Goal: Transaction & Acquisition: Obtain resource

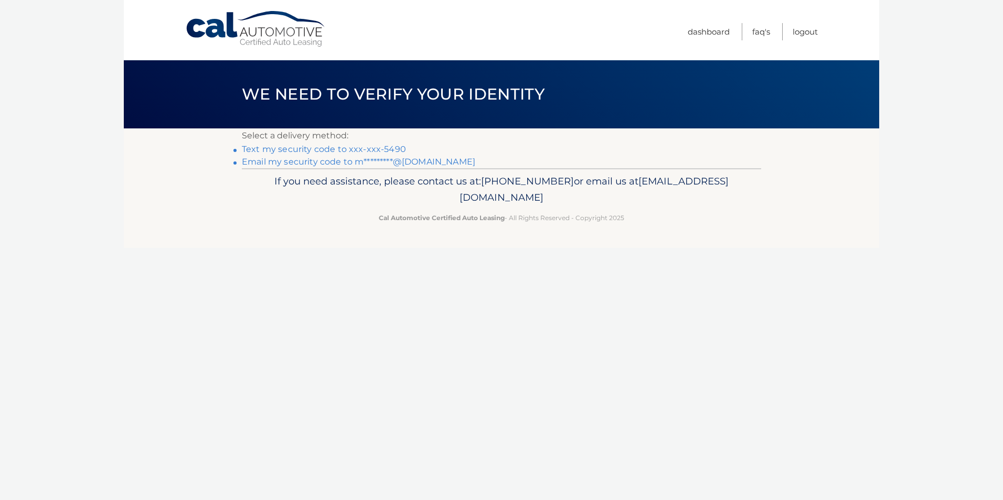
click at [377, 147] on link "Text my security code to xxx-xxx-5490" at bounding box center [324, 149] width 164 height 10
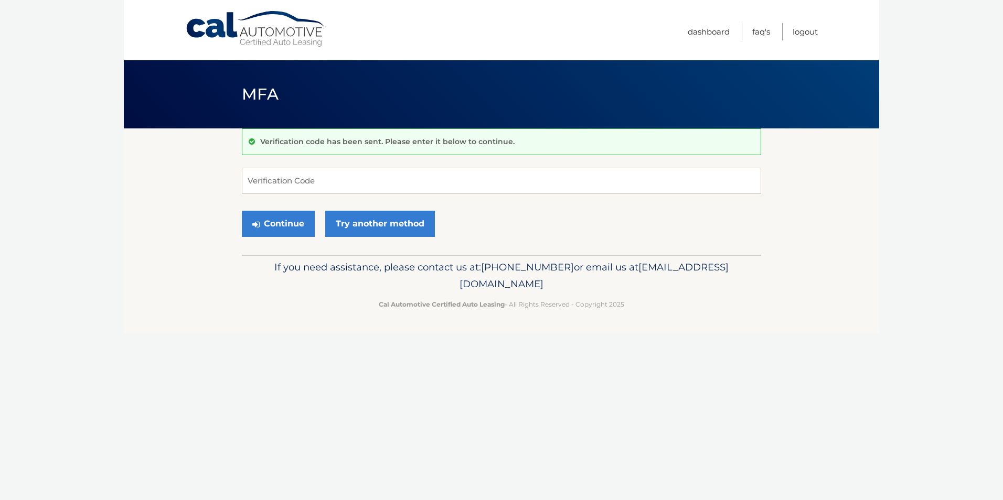
click at [353, 162] on div "Verification code has been sent. Please enter it below to continue. Verificatio…" at bounding box center [501, 191] width 519 height 126
click at [347, 169] on input "Verification Code" at bounding box center [501, 181] width 519 height 26
type input "929184"
click at [276, 228] on button "Continue" at bounding box center [278, 224] width 73 height 26
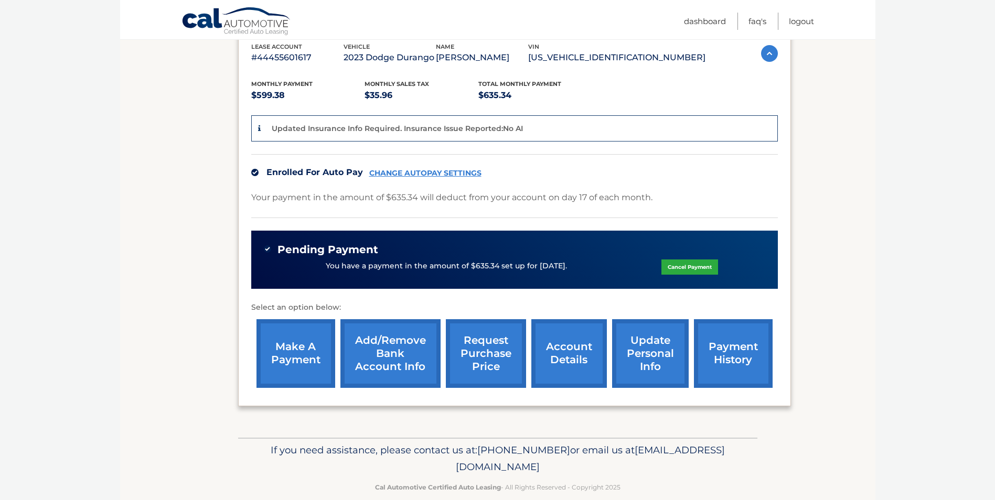
scroll to position [205, 0]
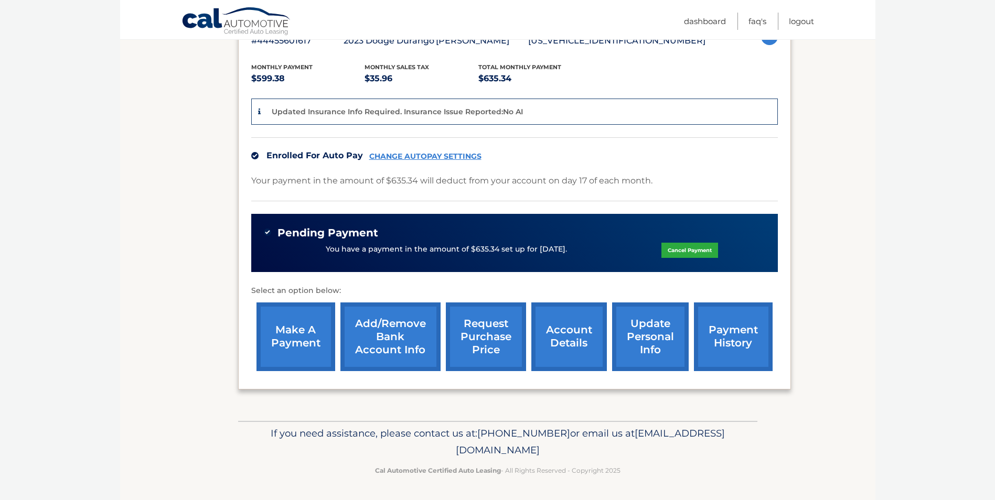
click at [763, 328] on link "payment history" at bounding box center [733, 337] width 79 height 69
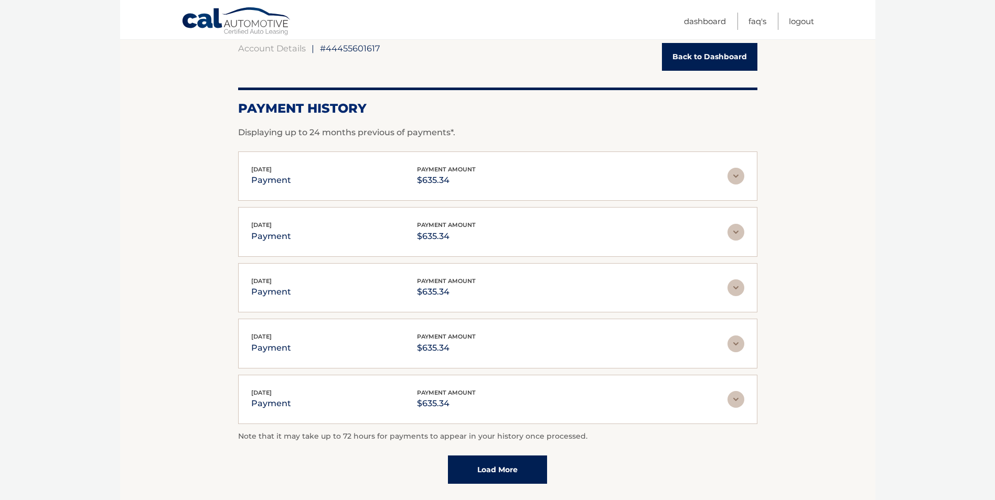
scroll to position [105, 0]
click at [538, 474] on link "Load More" at bounding box center [497, 469] width 99 height 28
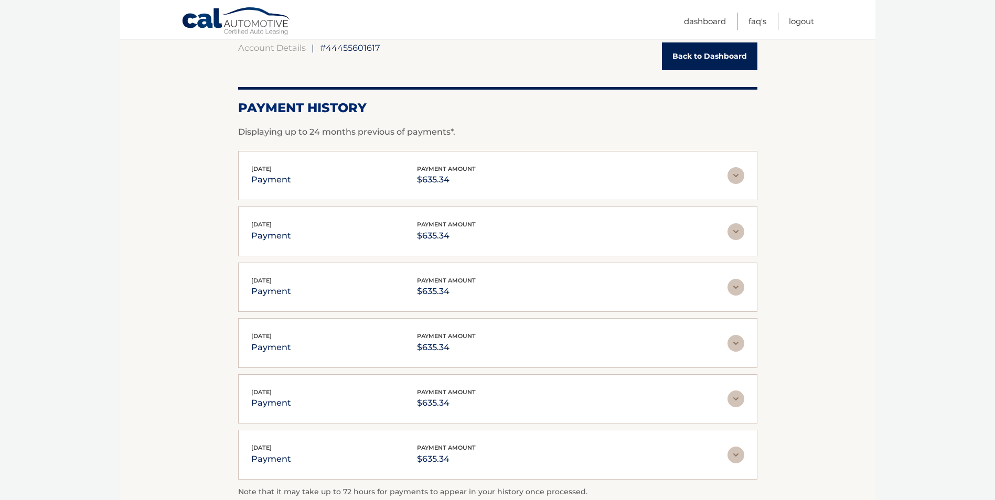
scroll to position [245, 0]
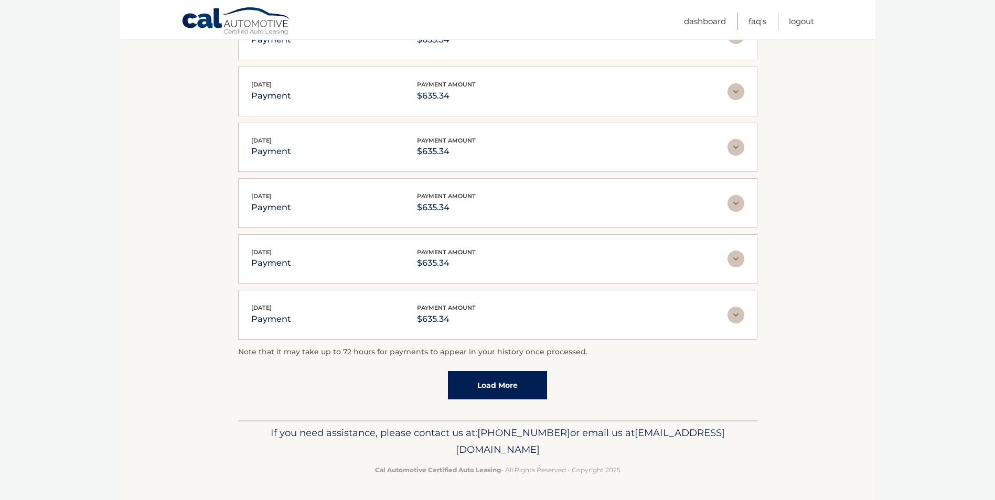
click at [514, 387] on link "Load More" at bounding box center [497, 385] width 99 height 28
click at [512, 380] on link "Load More" at bounding box center [497, 386] width 99 height 28
click at [510, 377] on link "Load More" at bounding box center [497, 385] width 99 height 28
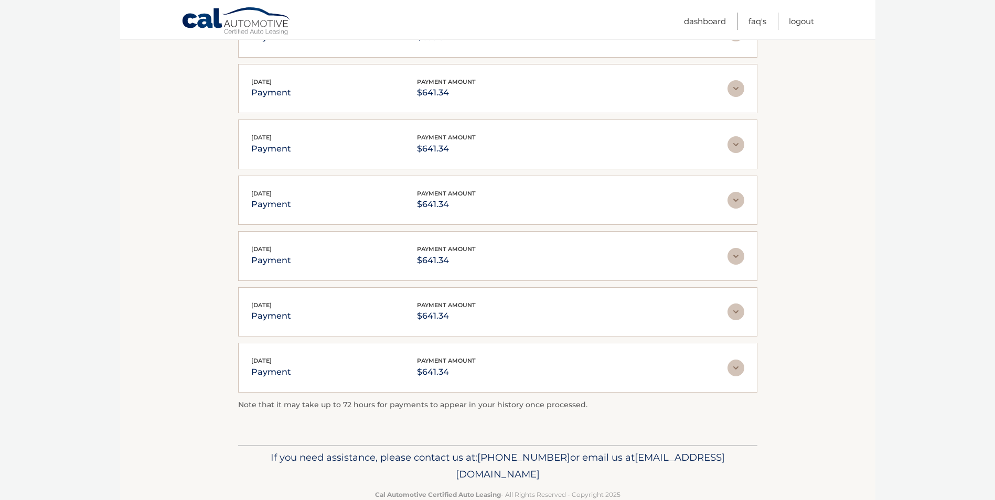
scroll to position [1166, 0]
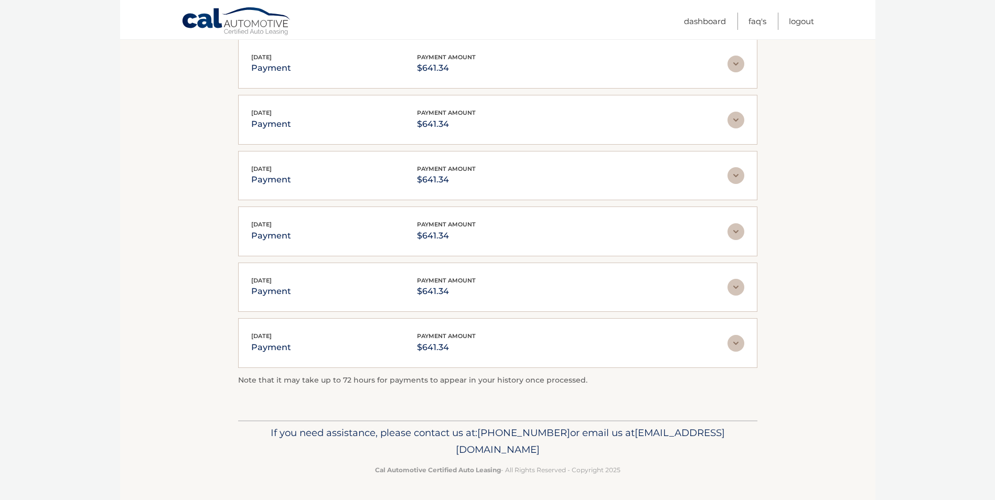
click at [743, 345] on img at bounding box center [735, 343] width 17 height 17
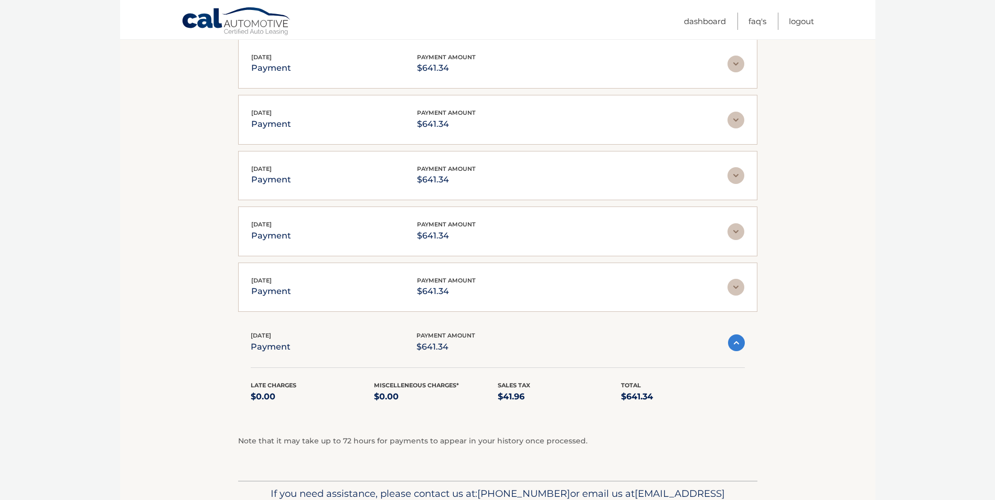
click at [743, 345] on img at bounding box center [736, 343] width 17 height 17
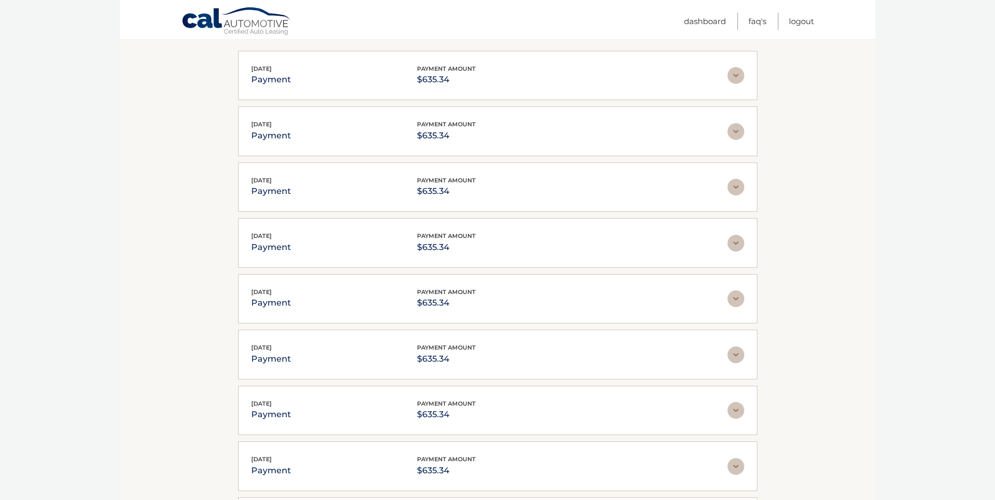
scroll to position [210, 0]
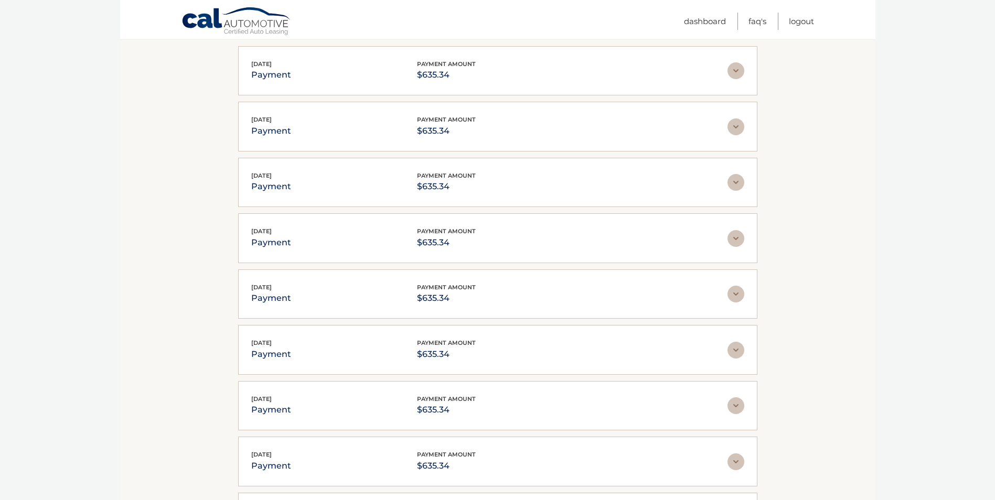
click at [737, 69] on img at bounding box center [735, 70] width 17 height 17
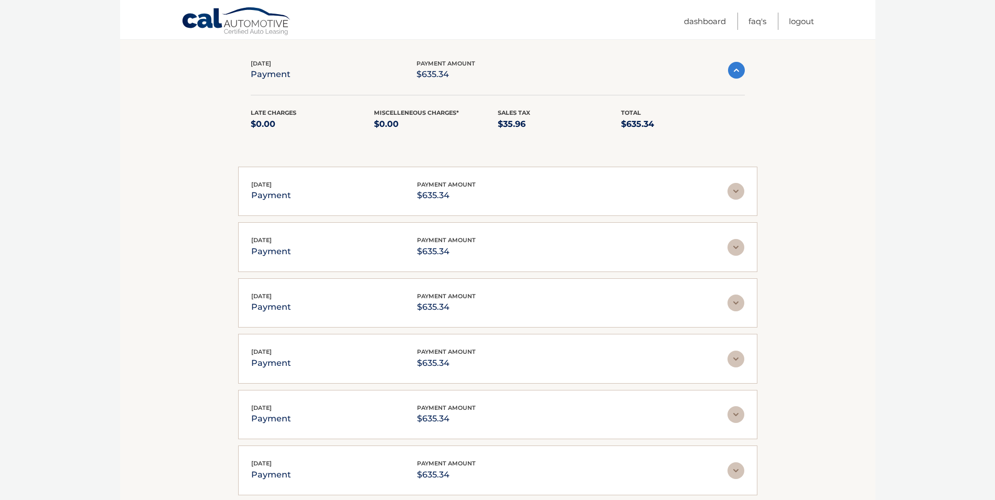
click at [735, 69] on img at bounding box center [736, 70] width 17 height 17
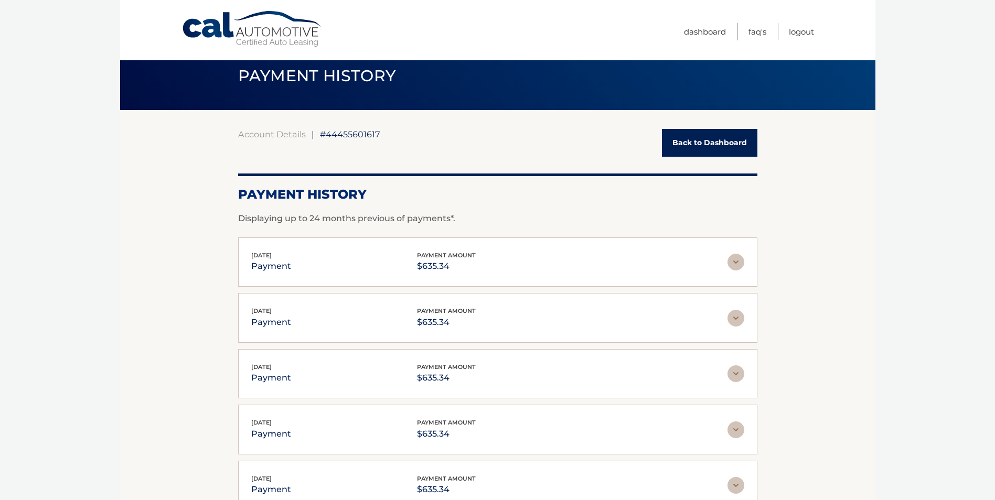
scroll to position [0, 0]
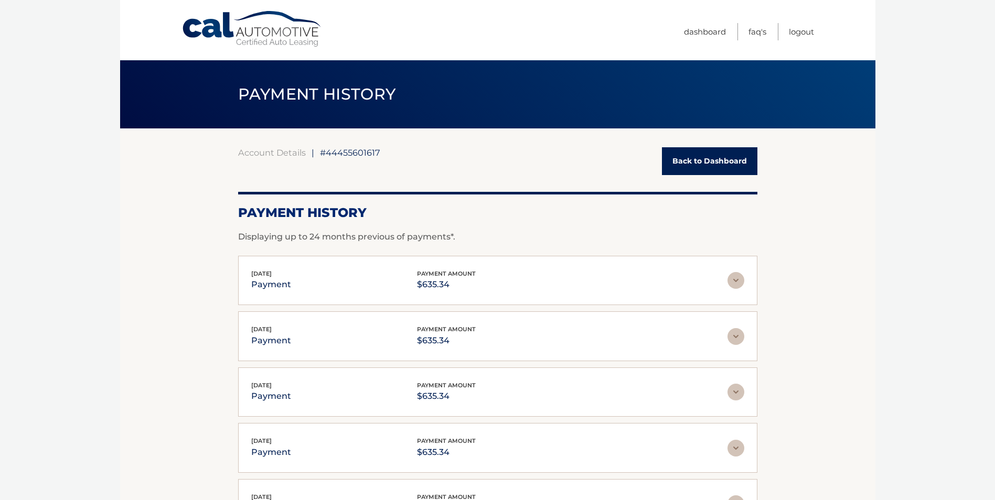
click at [688, 173] on link "Back to Dashboard" at bounding box center [709, 161] width 95 height 28
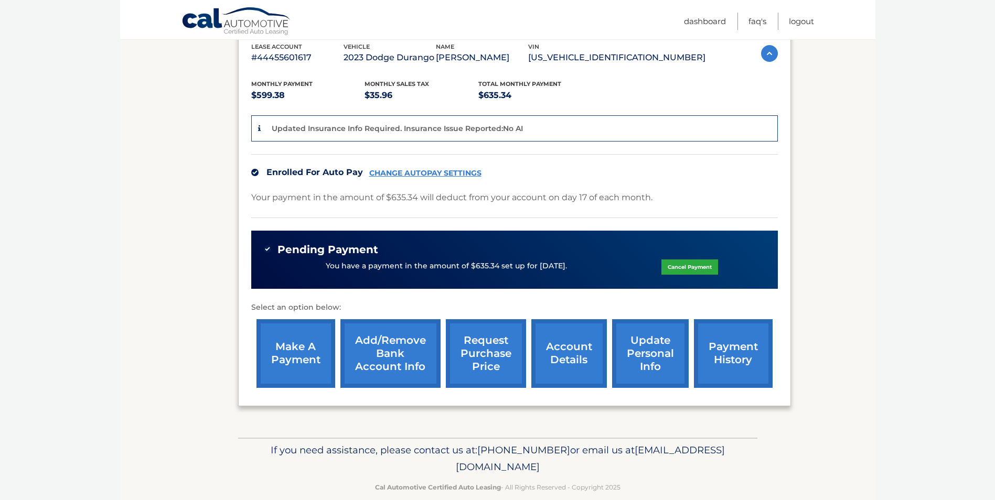
scroll to position [205, 0]
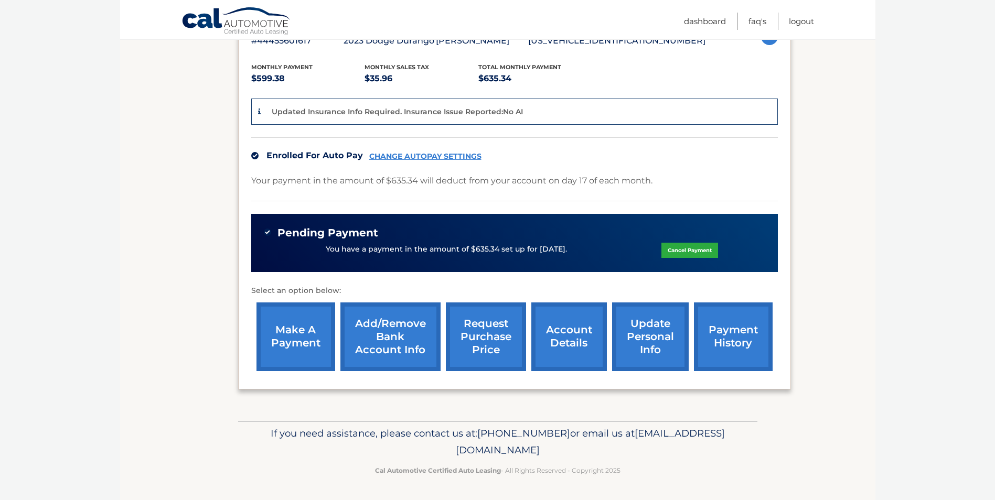
click at [492, 337] on link "request purchase price" at bounding box center [486, 337] width 80 height 69
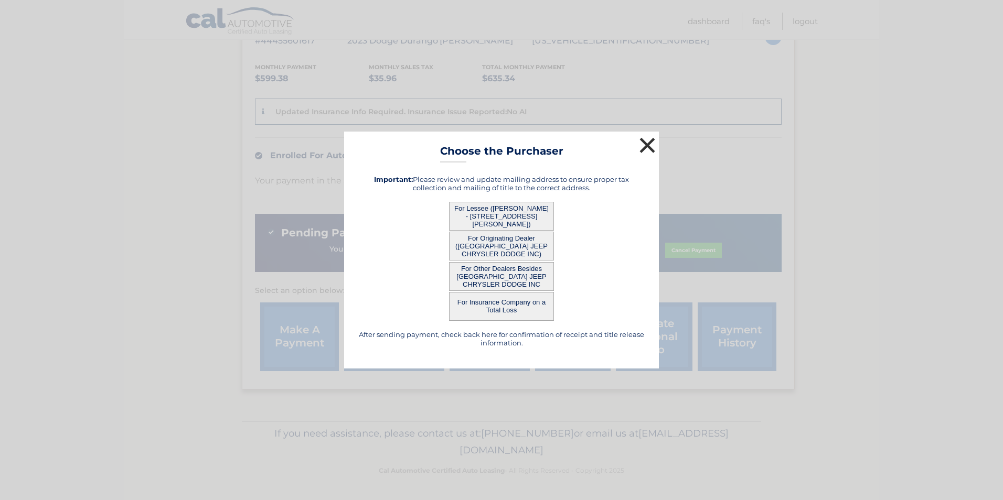
click at [642, 141] on button "×" at bounding box center [647, 145] width 21 height 21
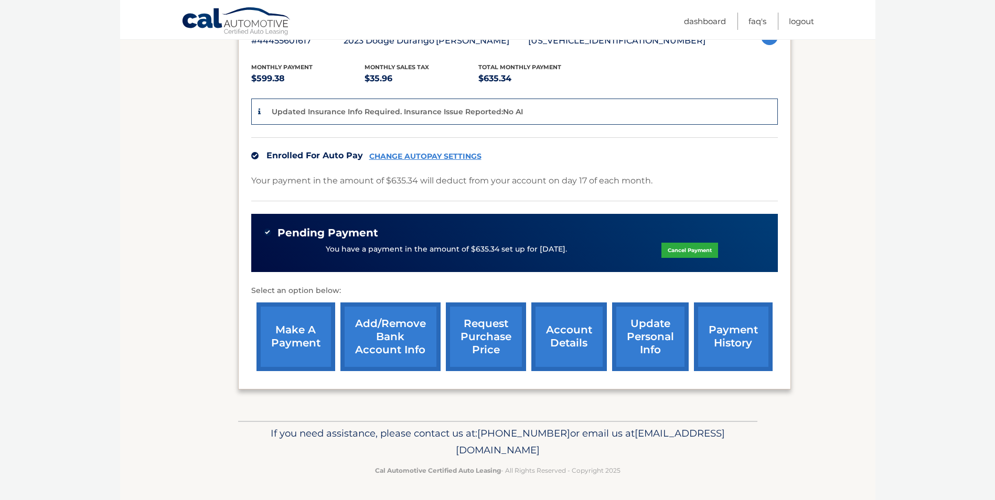
click at [562, 330] on link "account details" at bounding box center [569, 337] width 76 height 69
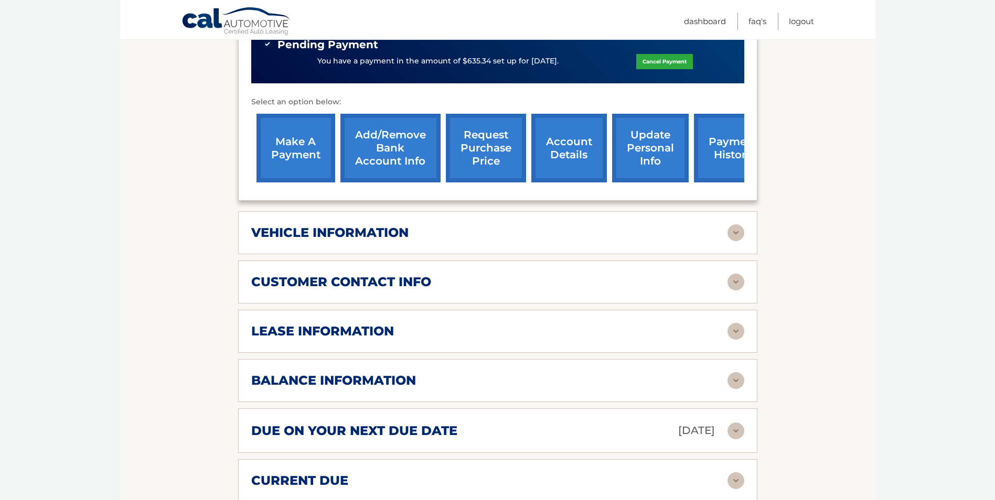
scroll to position [472, 0]
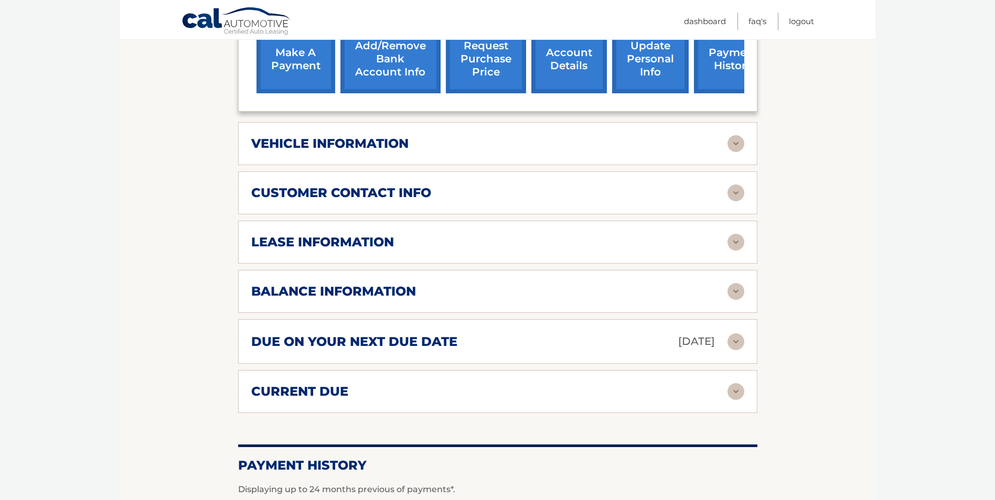
click at [457, 234] on div "lease information" at bounding box center [489, 242] width 476 height 16
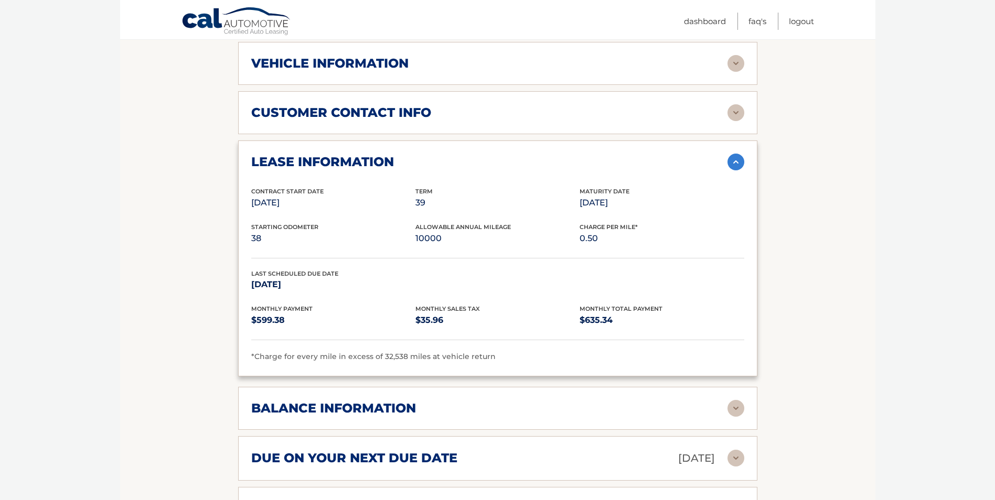
scroll to position [577, 0]
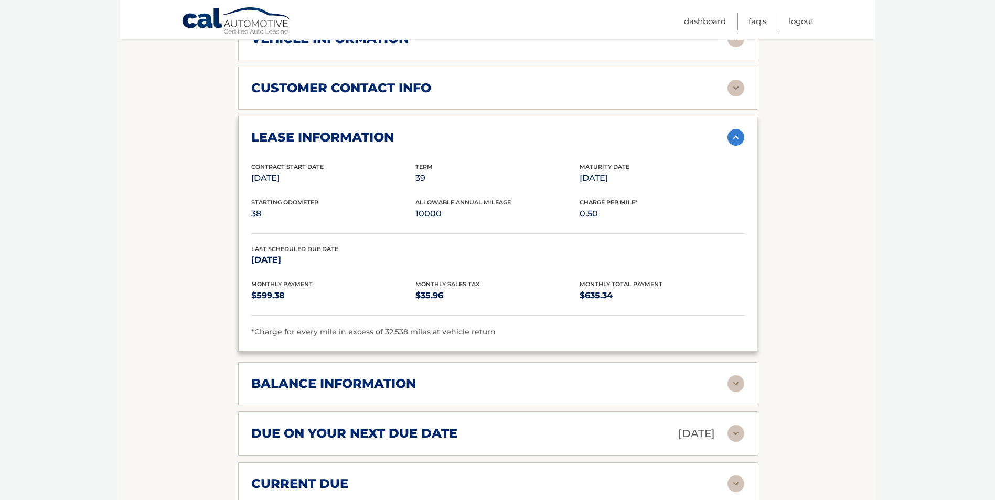
click at [733, 129] on img at bounding box center [735, 137] width 17 height 17
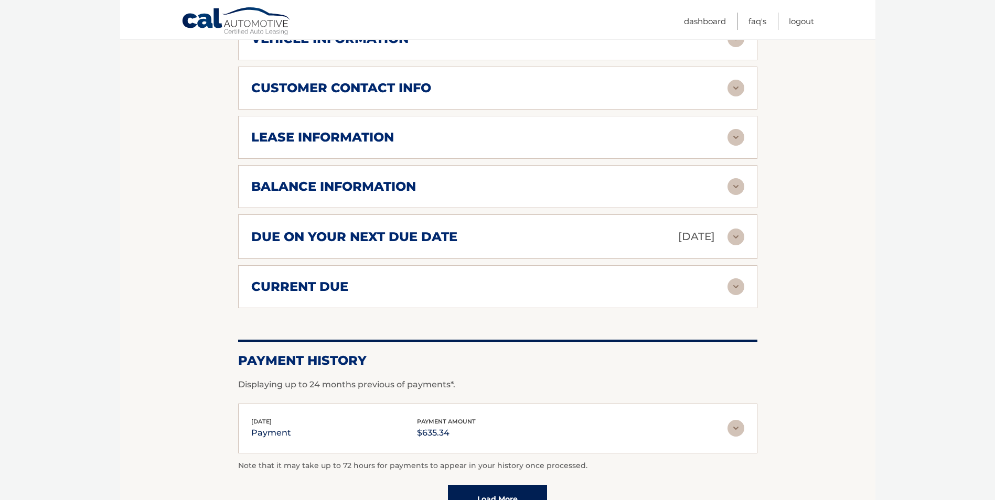
click at [731, 178] on img at bounding box center [735, 186] width 17 height 17
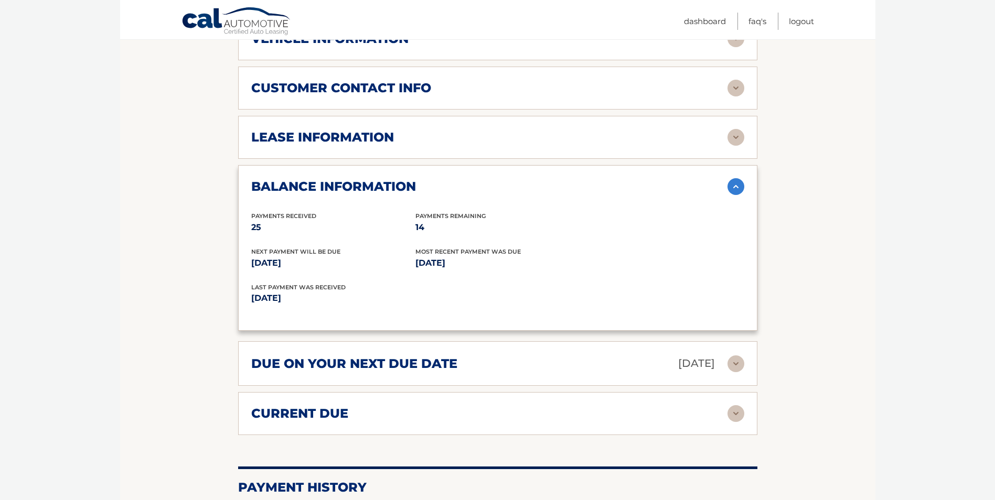
click at [733, 178] on img at bounding box center [735, 186] width 17 height 17
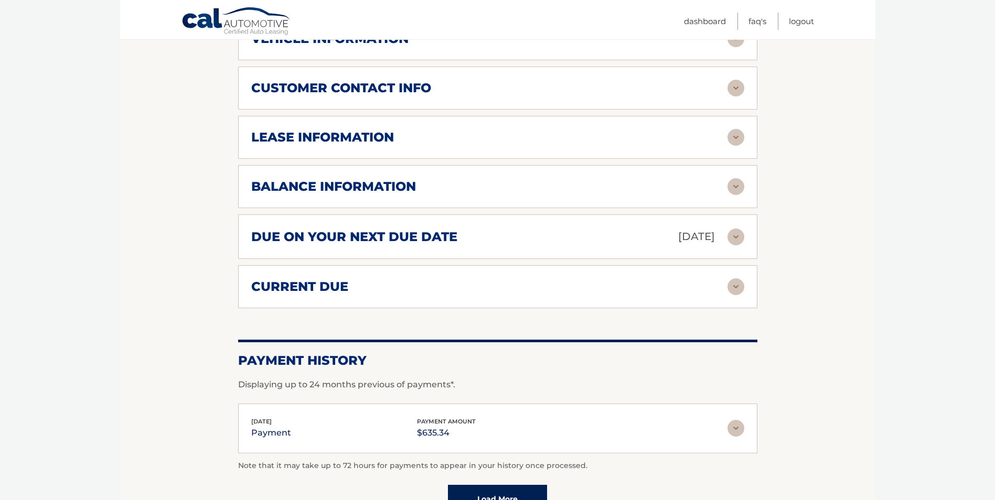
click at [594, 228] on div "due on your next due date [DATE]" at bounding box center [489, 237] width 476 height 18
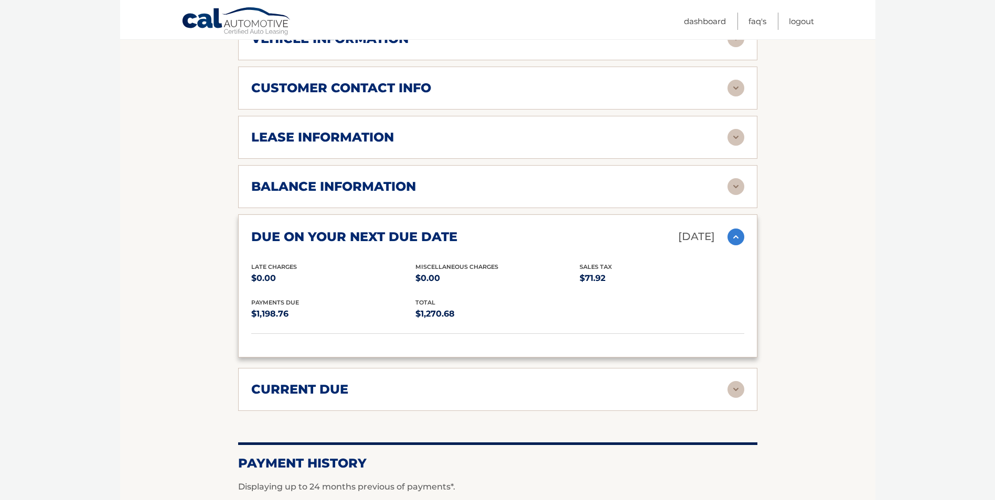
click at [595, 228] on div "due on your next due date [DATE]" at bounding box center [489, 237] width 476 height 18
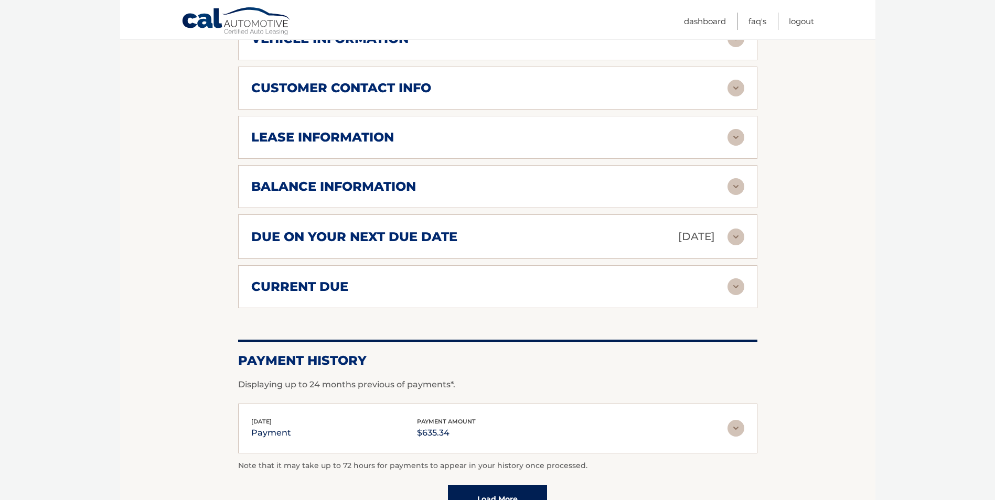
click at [586, 265] on div "current due Late Charges $0.00 Miscelleneous Charges* $0.00 Sales Tax $35.96 pa…" at bounding box center [497, 286] width 519 height 43
click at [593, 284] on div "current due Late Charges $0.00 Miscelleneous Charges* $0.00 Sales Tax $35.96 pa…" at bounding box center [497, 286] width 519 height 43
click at [549, 241] on div "due on your next due date [DATE] Late Charges $0.00 Miscellaneous Charges $0.00…" at bounding box center [497, 236] width 519 height 45
click at [553, 265] on div "current due Late Charges $0.00 Miscelleneous Charges* $0.00 Sales Tax $35.96 pa…" at bounding box center [497, 286] width 519 height 43
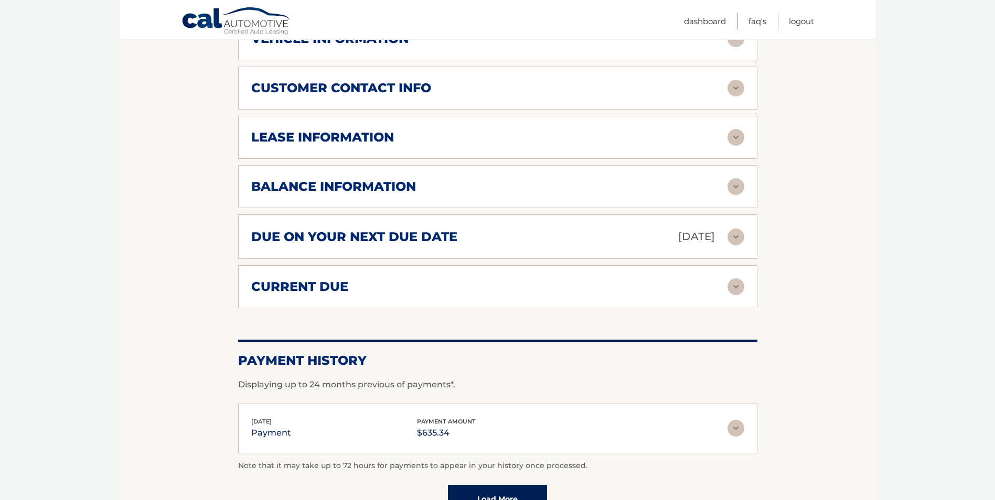
click at [564, 284] on div "current due Late Charges $0.00 Miscelleneous Charges* $0.00 Sales Tax $35.96 pa…" at bounding box center [497, 286] width 519 height 43
click at [562, 280] on div "current due" at bounding box center [489, 287] width 476 height 16
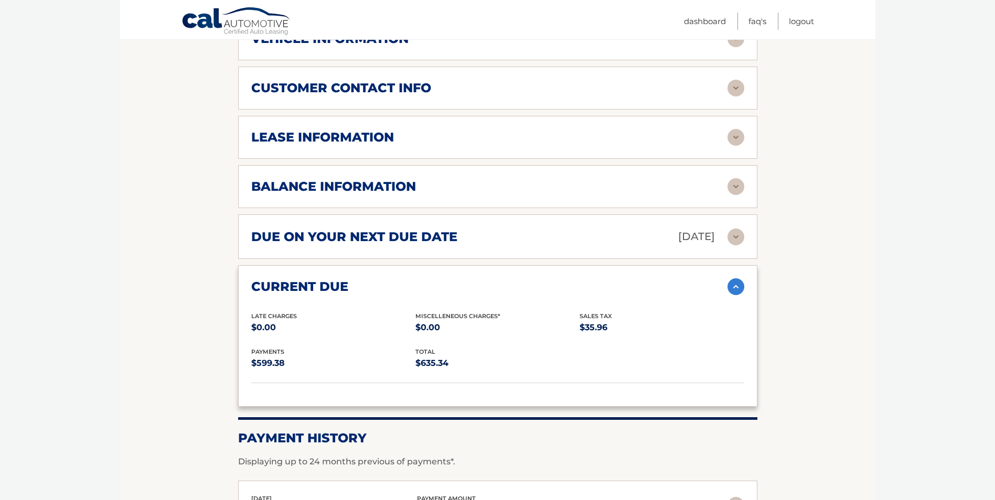
click at [684, 279] on div "current due" at bounding box center [489, 287] width 476 height 16
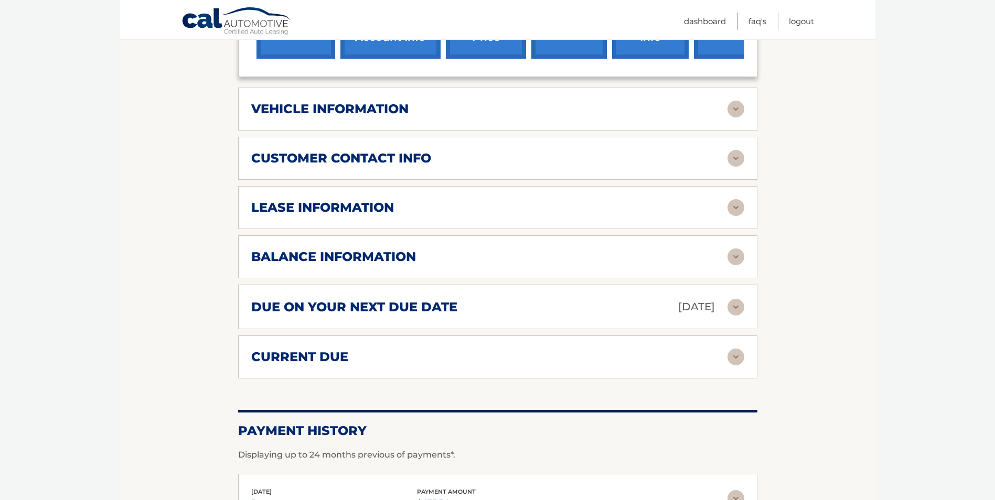
scroll to position [367, 0]
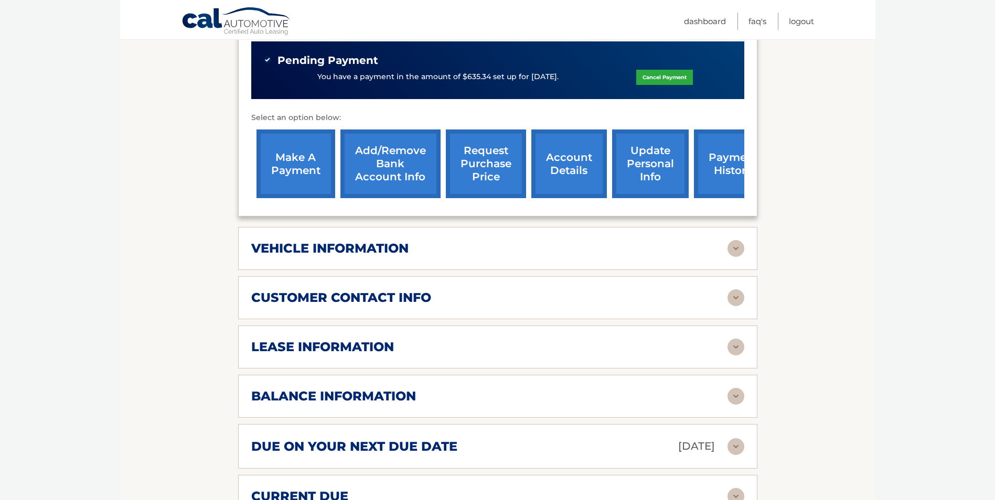
click at [411, 241] on div "vehicle information" at bounding box center [489, 249] width 476 height 16
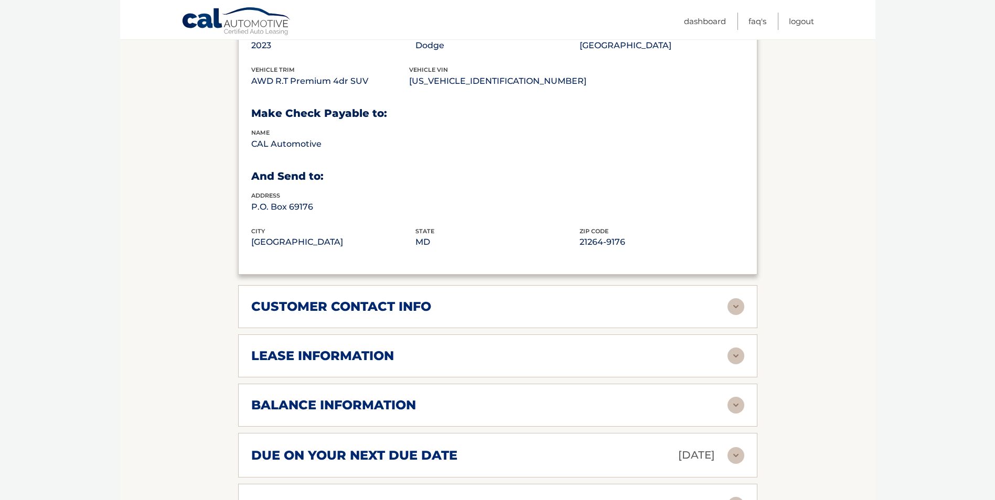
scroll to position [629, 0]
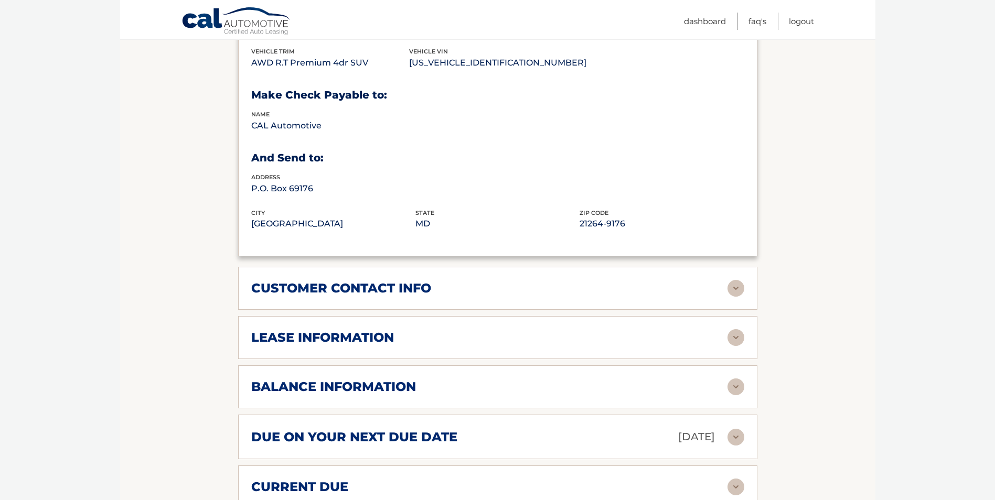
click at [511, 283] on div "customer contact info full name [PERSON_NAME] street address [STREET_ADDRESS][P…" at bounding box center [497, 288] width 519 height 43
click at [511, 267] on div "customer contact info full name [PERSON_NAME] street address [STREET_ADDRESS][P…" at bounding box center [497, 288] width 519 height 43
click at [511, 281] on div "customer contact info" at bounding box center [489, 289] width 476 height 16
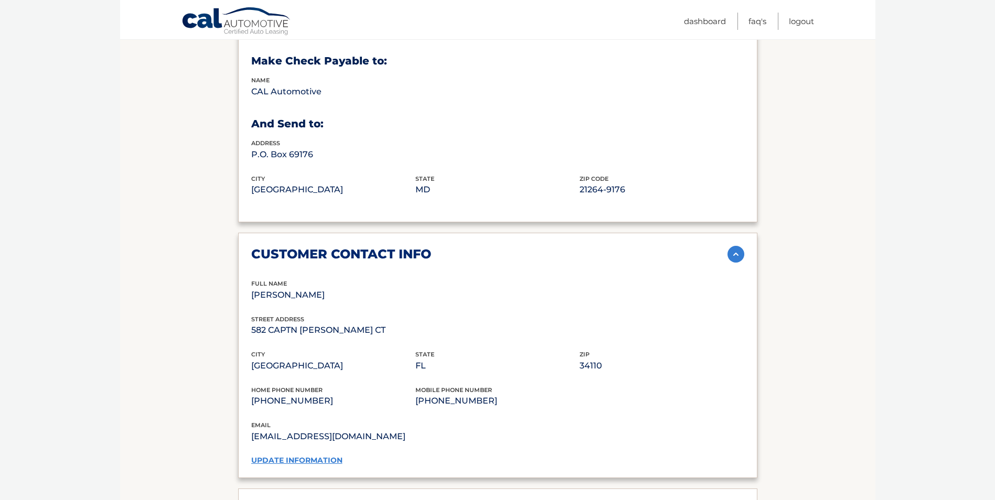
scroll to position [682, 0]
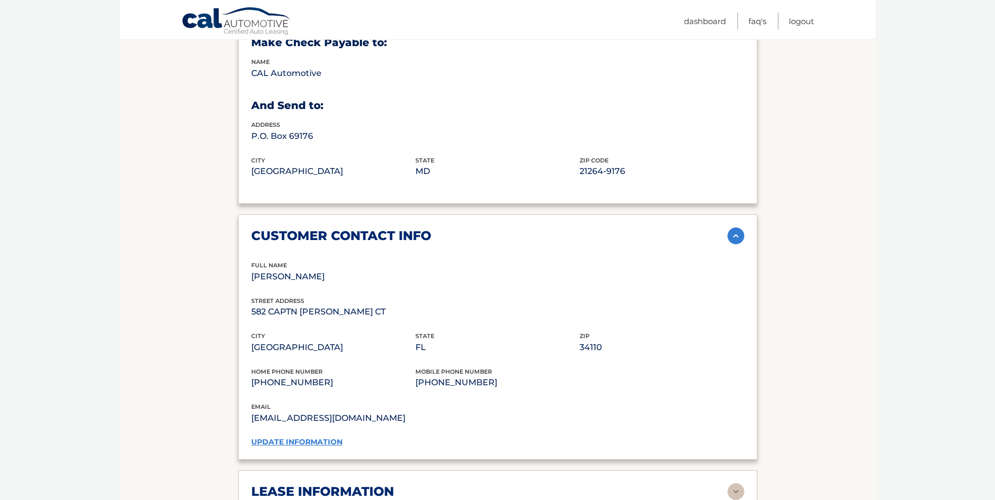
click at [547, 228] on div "customer contact info" at bounding box center [489, 236] width 476 height 16
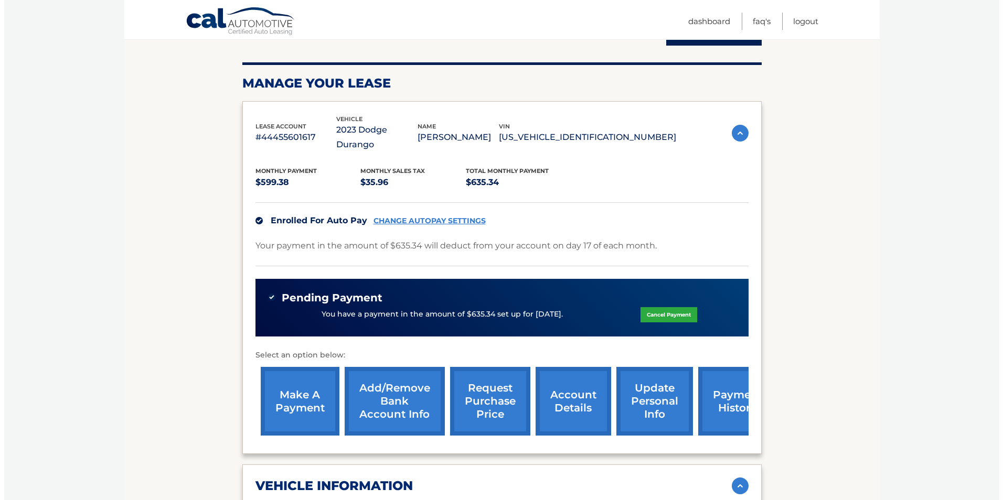
scroll to position [210, 0]
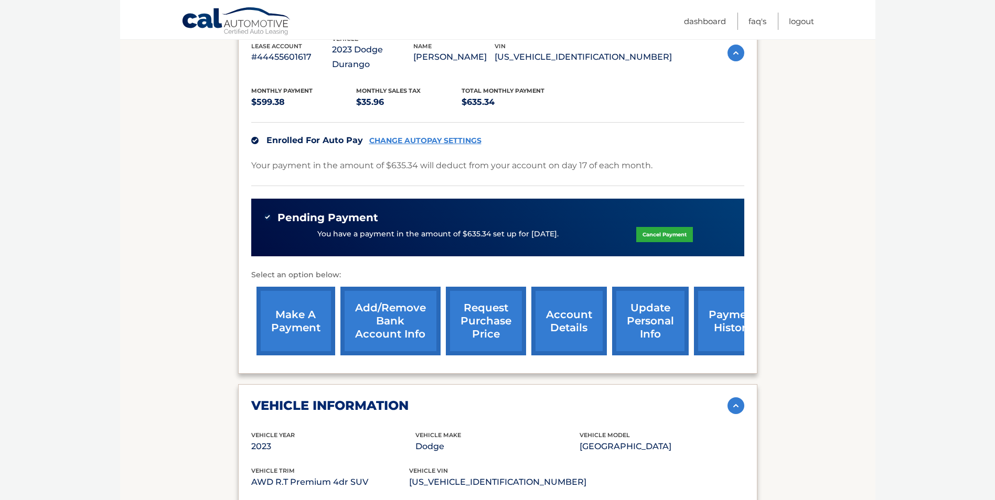
click at [475, 295] on link "request purchase price" at bounding box center [486, 321] width 80 height 69
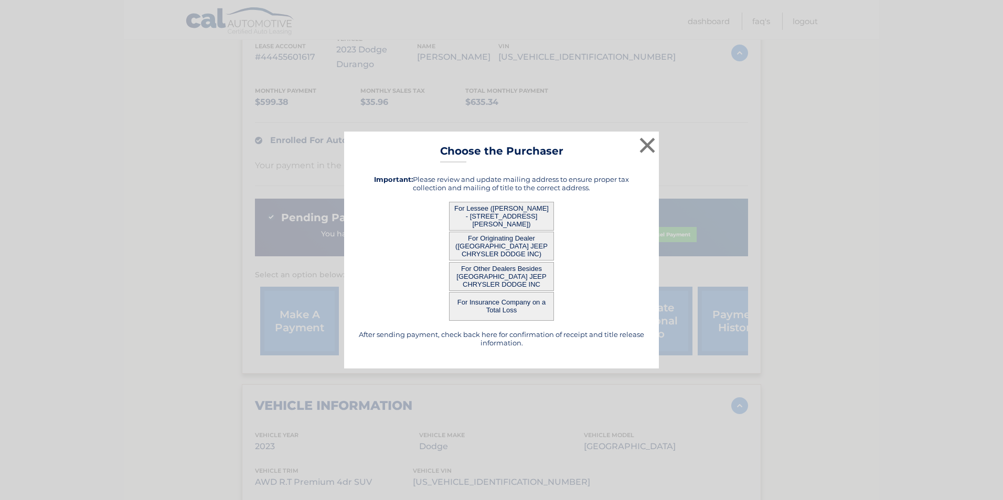
click at [493, 219] on button "For Lessee ([PERSON_NAME] - [STREET_ADDRESS][PERSON_NAME])" at bounding box center [501, 216] width 105 height 29
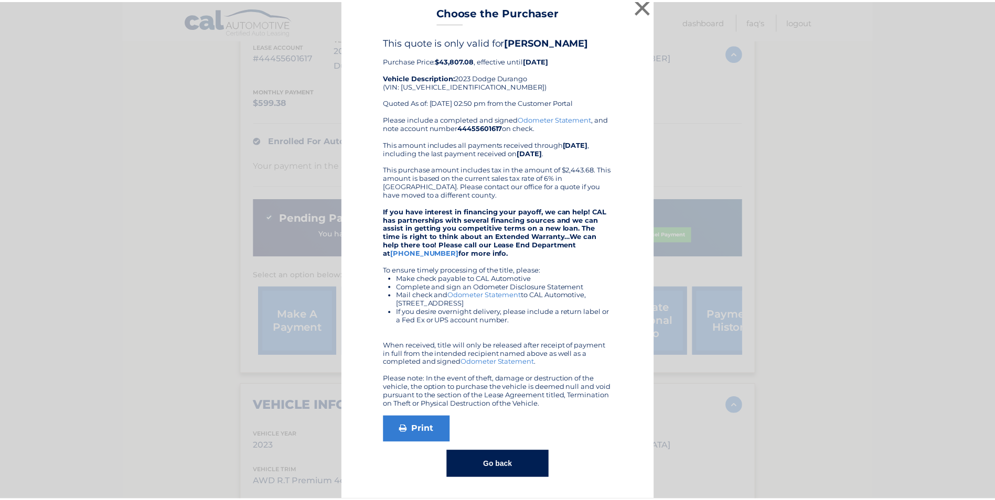
scroll to position [0, 0]
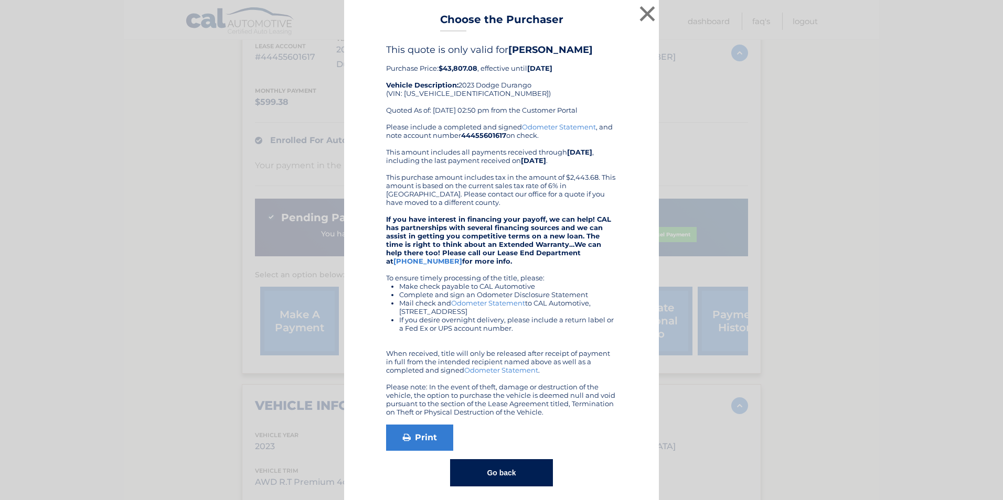
drag, startPoint x: 390, startPoint y: 65, endPoint x: 556, endPoint y: 69, distance: 166.3
click at [556, 69] on div "This quote is only valid for [PERSON_NAME] Purchase Price: $43,807.08 , effecti…" at bounding box center [501, 83] width 231 height 79
click at [552, 70] on b "[DATE]" at bounding box center [539, 68] width 25 height 8
drag, startPoint x: 571, startPoint y: 70, endPoint x: 446, endPoint y: 75, distance: 124.4
click at [447, 75] on div "This quote is only valid for [PERSON_NAME] Purchase Price: $43,807.08 , effecti…" at bounding box center [501, 83] width 231 height 79
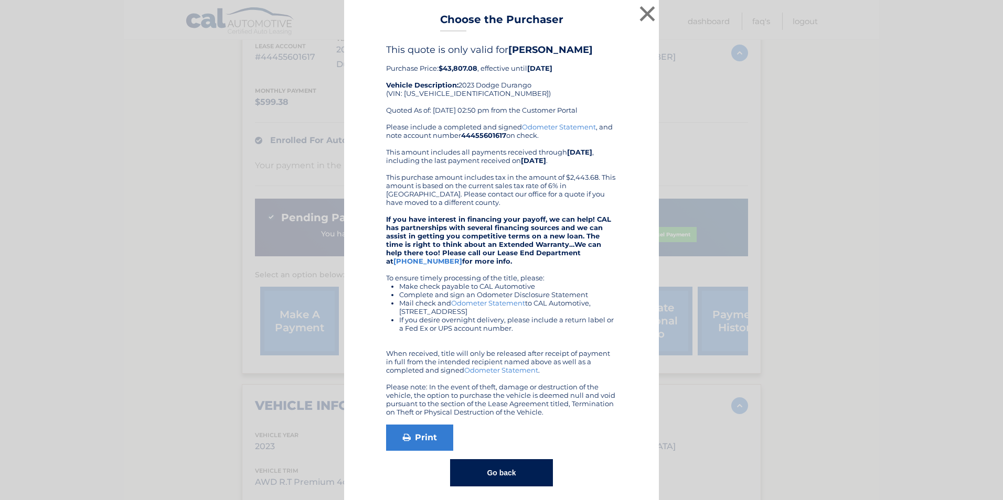
click at [539, 99] on div "This quote is only valid for [PERSON_NAME] Purchase Price: $43,807.08 , effecti…" at bounding box center [501, 83] width 231 height 79
click at [639, 19] on button "×" at bounding box center [647, 13] width 21 height 21
